Goal: Task Accomplishment & Management: Manage account settings

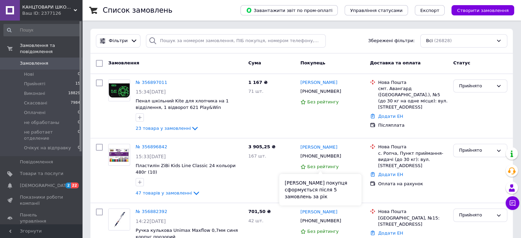
click at [334, 178] on div "[PERSON_NAME] покупця сформується після 5 замовлень за рік" at bounding box center [320, 190] width 82 height 32
